Goal: Transaction & Acquisition: Purchase product/service

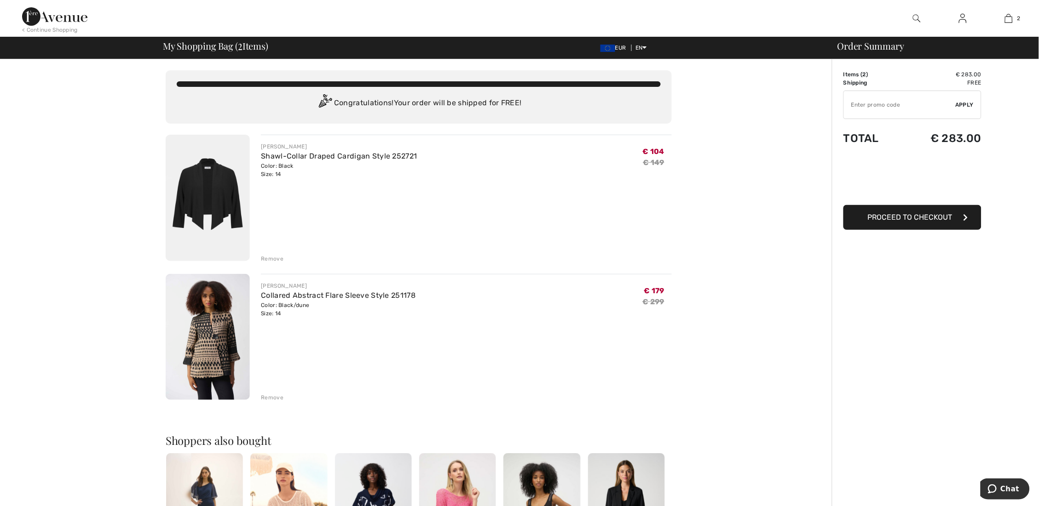
click at [278, 258] on div "Remove" at bounding box center [272, 259] width 23 height 8
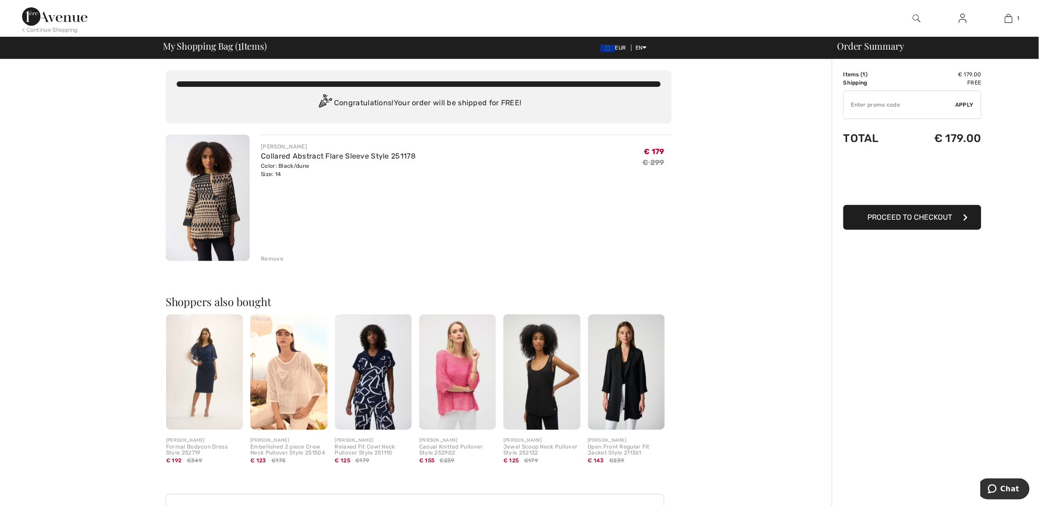
click at [72, 16] on img at bounding box center [54, 16] width 65 height 18
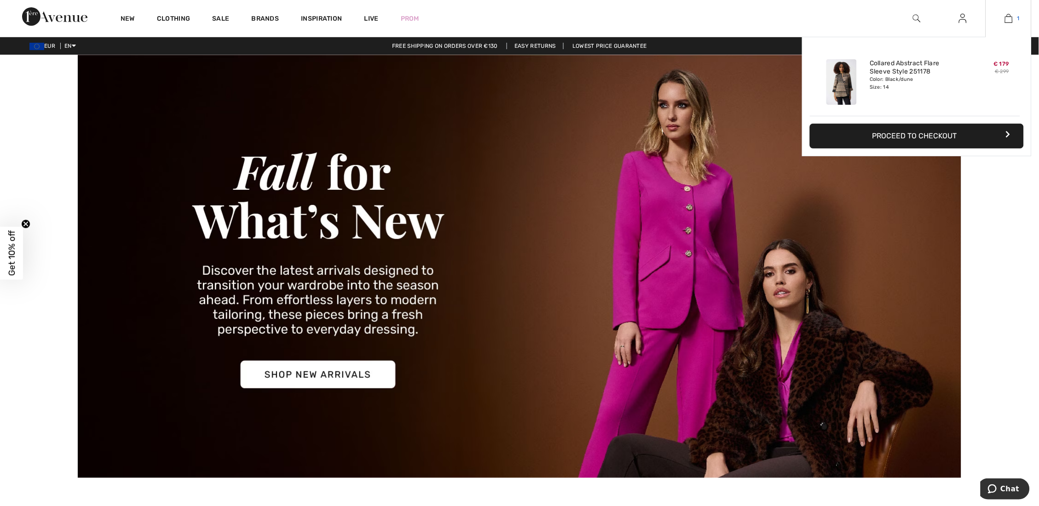
click at [1019, 17] on span "1" at bounding box center [1018, 18] width 2 height 8
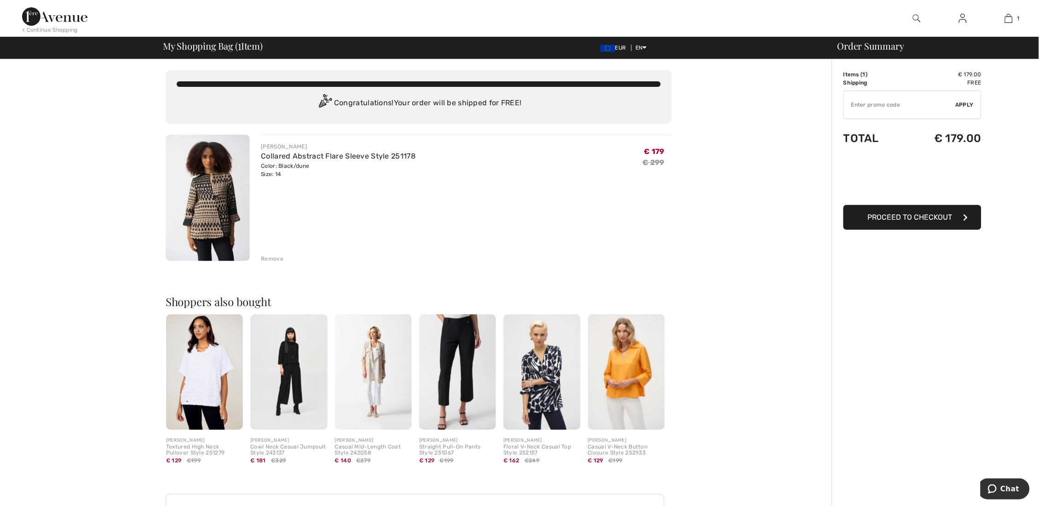
click at [223, 168] on img at bounding box center [208, 198] width 84 height 126
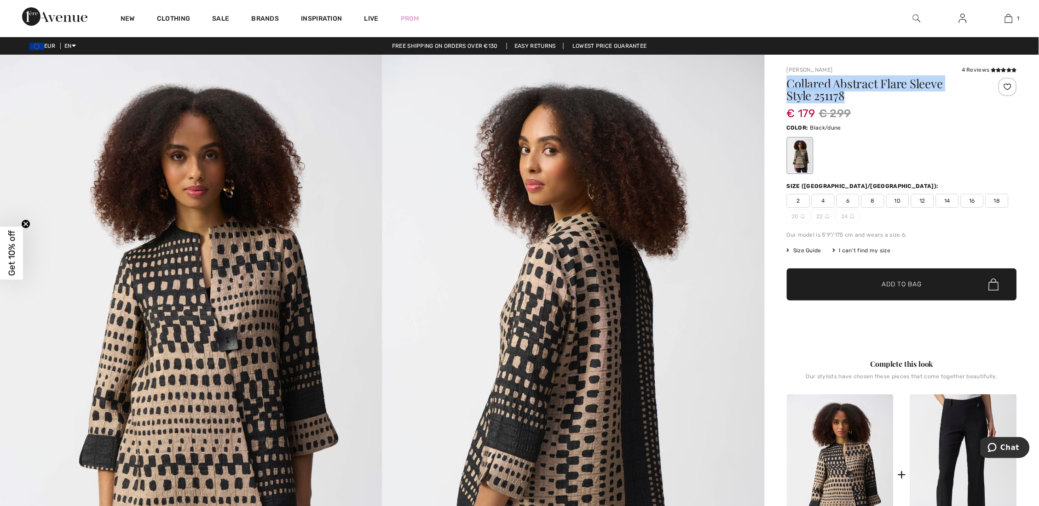
drag, startPoint x: 900, startPoint y: 99, endPoint x: 790, endPoint y: 87, distance: 111.0
click at [790, 87] on h1 "Collared Abstract Flare Sleeve Style 251178" at bounding box center [882, 90] width 192 height 24
copy h1 "Collared Abstract Flare Sleeve Style 251178"
